Goal: Consume media (video, audio): Consume media (video, audio)

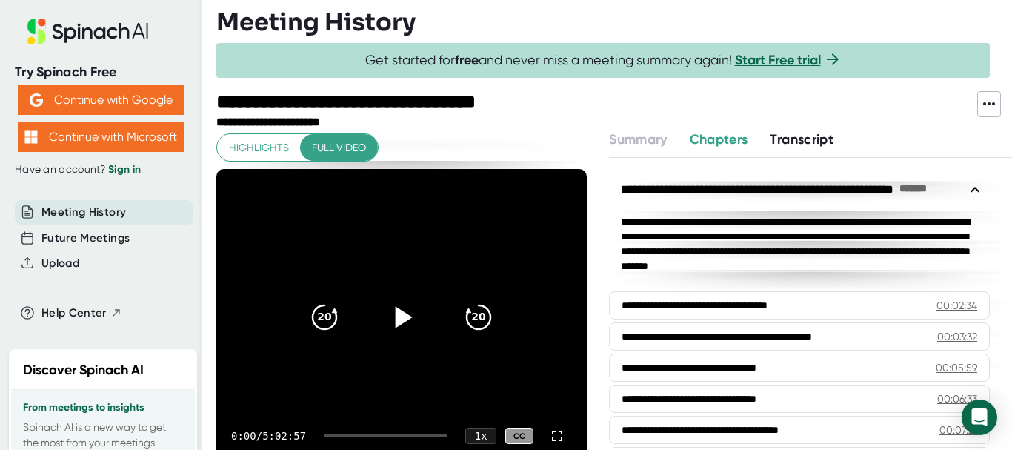
click at [388, 313] on icon at bounding box center [401, 317] width 37 height 37
click at [397, 436] on div at bounding box center [386, 435] width 124 height 3
click at [402, 433] on div "4:20:39 / 5:02:57 1 x CC" at bounding box center [401, 435] width 371 height 59
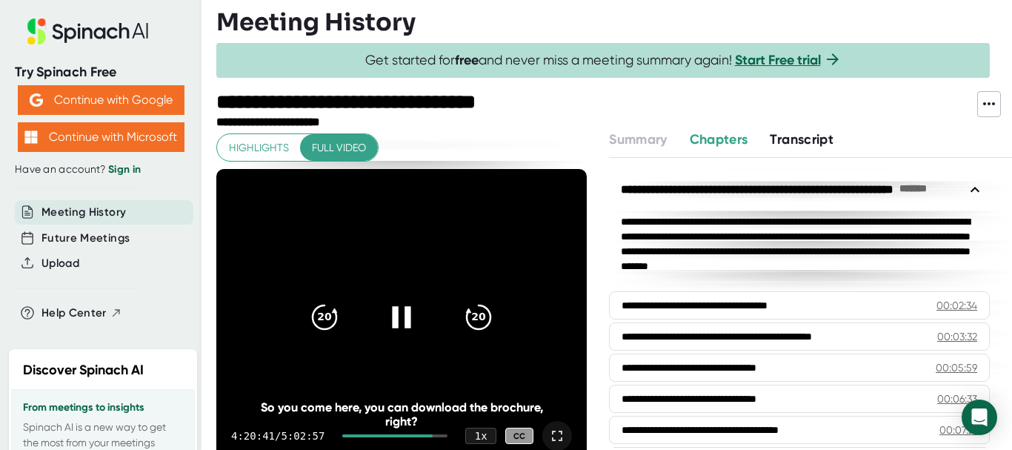
click at [548, 441] on icon at bounding box center [557, 436] width 18 height 18
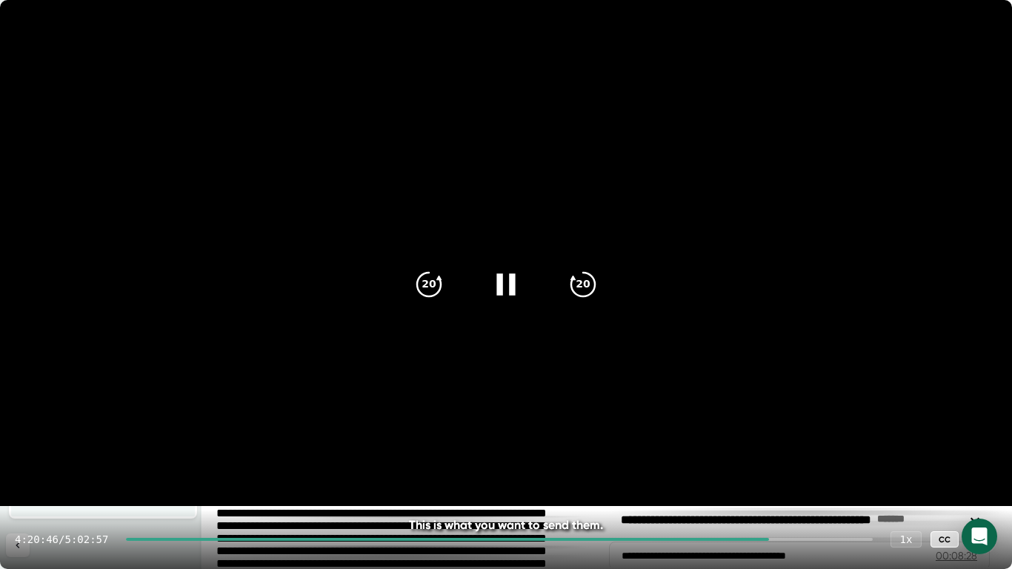
drag, startPoint x: 770, startPoint y: 536, endPoint x: 812, endPoint y: 534, distance: 42.3
click at [812, 449] on div "4:20:46 / 5:02:57 1 x CC" at bounding box center [506, 539] width 1012 height 59
click at [812, 449] on div "4:20:47 / 5:02:57 1 x CC" at bounding box center [506, 539] width 1012 height 59
click at [812, 449] on div "4:20:48 / 5:02:57 1 x CC" at bounding box center [506, 539] width 1012 height 59
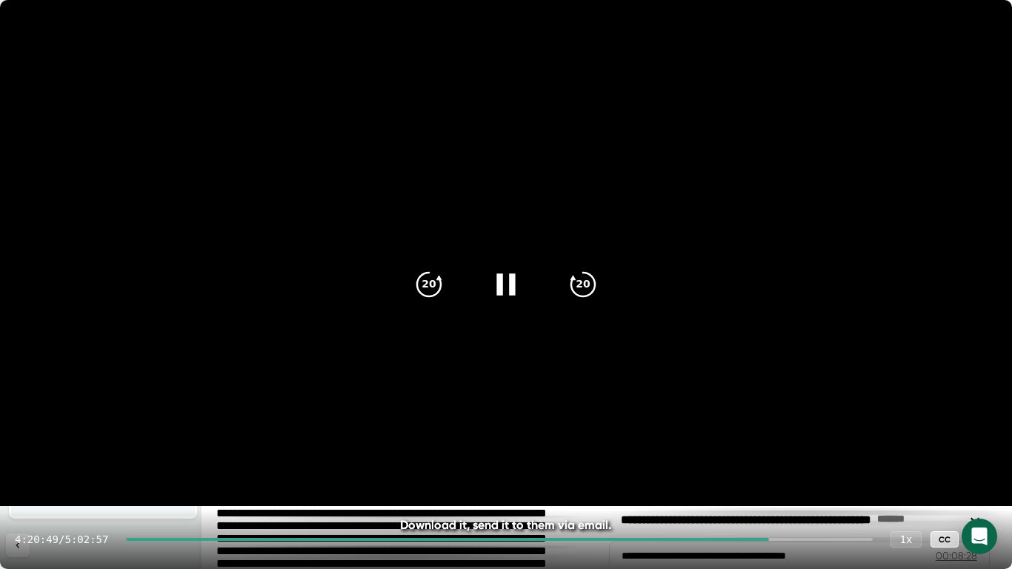
click at [812, 449] on div "4:20:49 / 5:02:57 1 x CC" at bounding box center [506, 539] width 1012 height 59
click at [818, 449] on div "4:20:50 / 5:02:57 1 x CC" at bounding box center [506, 539] width 1012 height 59
click at [823, 449] on div at bounding box center [499, 539] width 747 height 3
click at [835, 449] on div "4:42:33 / 5:02:57 1 x CC" at bounding box center [506, 539] width 1012 height 59
click at [834, 449] on div at bounding box center [499, 539] width 747 height 3
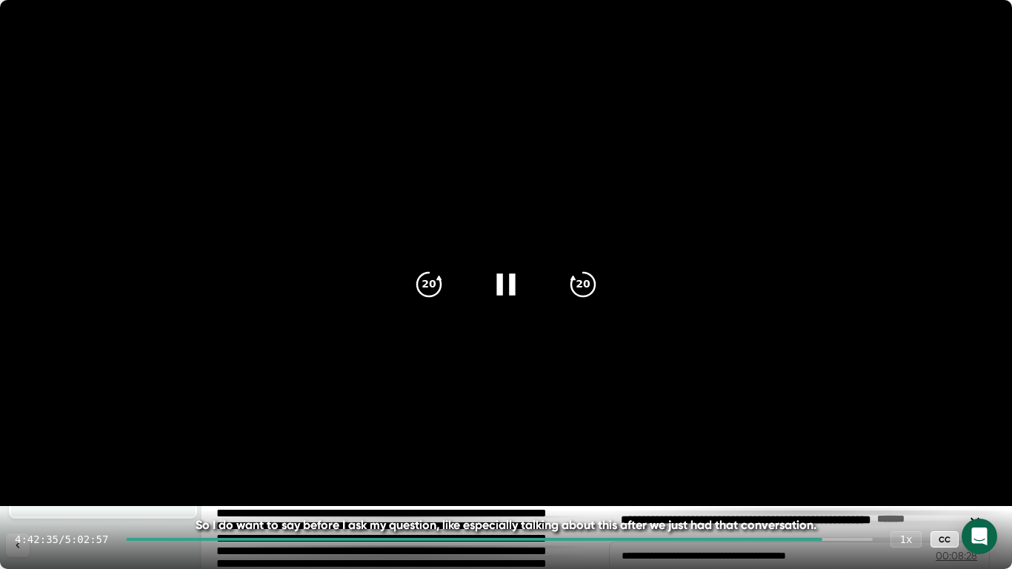
click at [834, 449] on div at bounding box center [499, 539] width 747 height 3
click at [850, 449] on div "4:47:07 / 5:02:57 1 x CC" at bounding box center [506, 539] width 1012 height 59
click at [846, 449] on div at bounding box center [499, 539] width 747 height 3
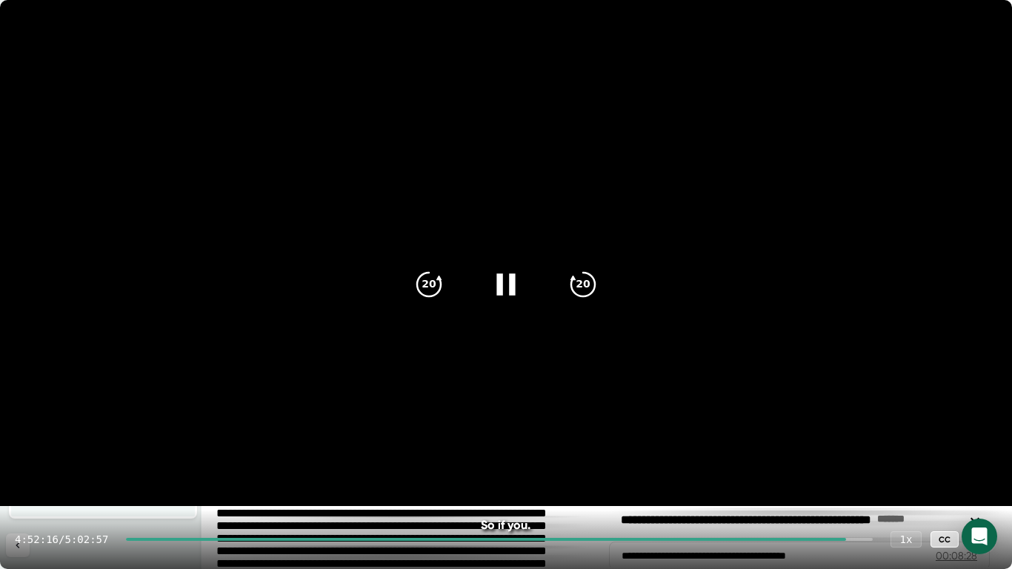
click at [854, 449] on div at bounding box center [499, 539] width 747 height 3
drag, startPoint x: 992, startPoint y: 539, endPoint x: 991, endPoint y: 449, distance: 89.7
click at [991, 449] on div at bounding box center [983, 540] width 30 height 30
